Goal: Task Accomplishment & Management: Use online tool/utility

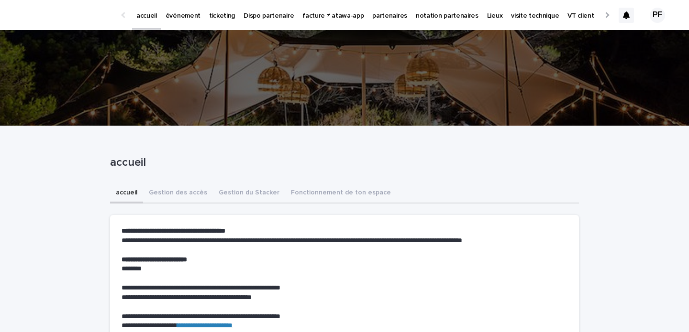
click at [194, 24] on link "événement" at bounding box center [183, 15] width 44 height 30
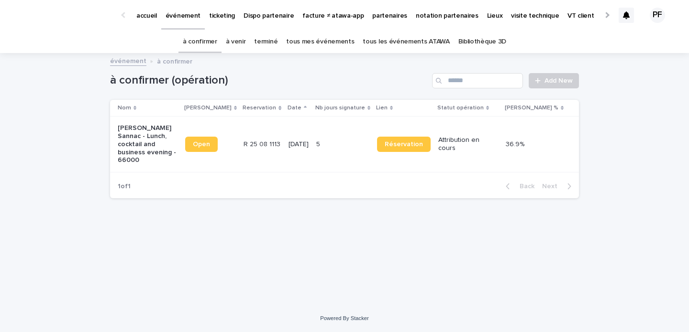
click at [139, 153] on p "[PERSON_NAME] Sannac - Lunch, cocktail and business evening - 66000" at bounding box center [148, 144] width 60 height 40
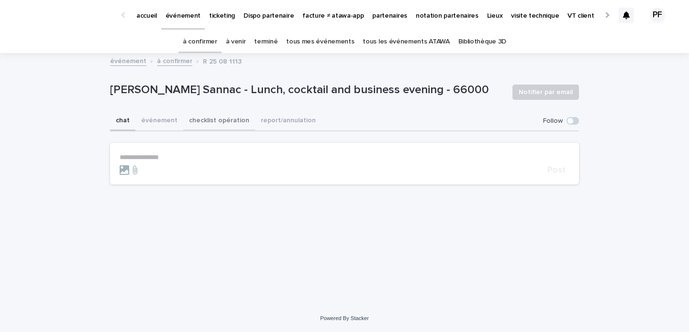
click at [223, 126] on button "checklist opération" at bounding box center [219, 121] width 72 height 20
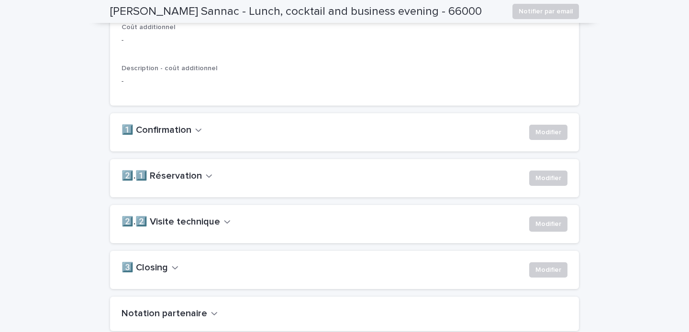
scroll to position [661, 0]
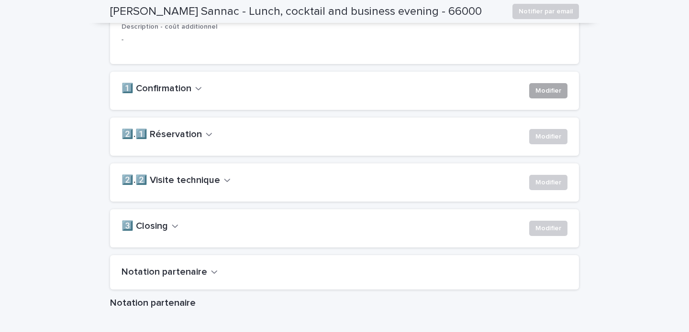
click at [552, 96] on span "Modifier" at bounding box center [548, 91] width 26 height 10
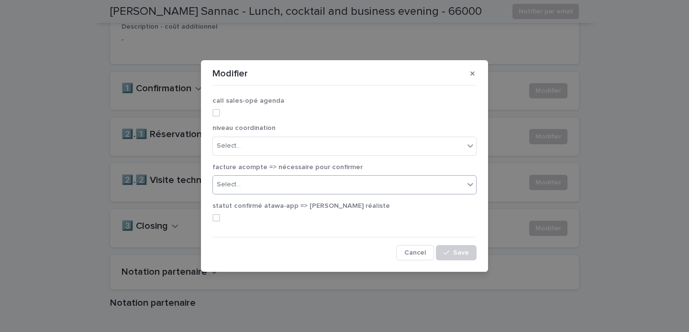
click at [393, 184] on div "Select..." at bounding box center [338, 185] width 251 height 16
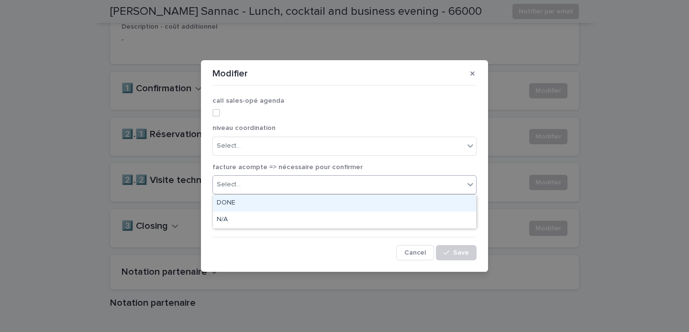
click at [370, 201] on div "DONE" at bounding box center [344, 203] width 263 height 17
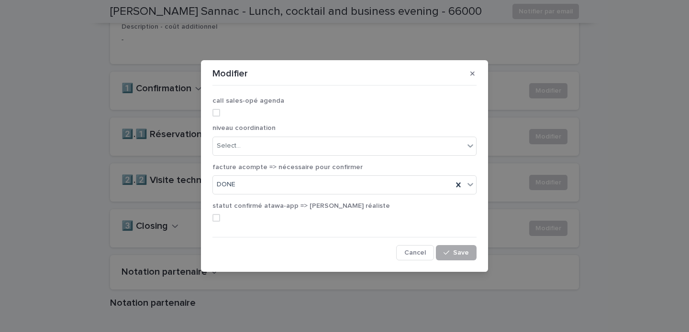
click at [456, 253] on span "Save" at bounding box center [461, 253] width 16 height 7
